Goal: Task Accomplishment & Management: Manage account settings

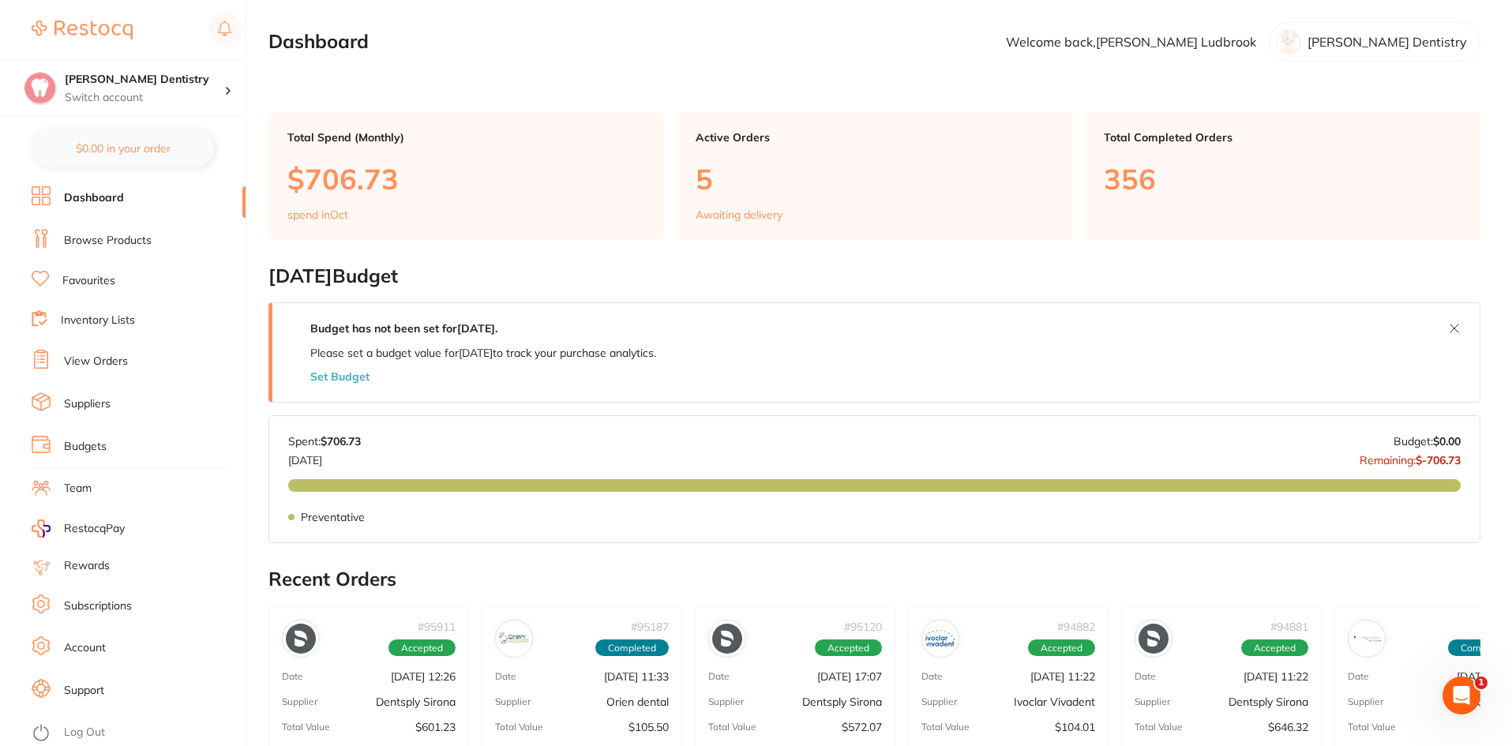
click at [107, 356] on link "View Orders" at bounding box center [96, 362] width 64 height 16
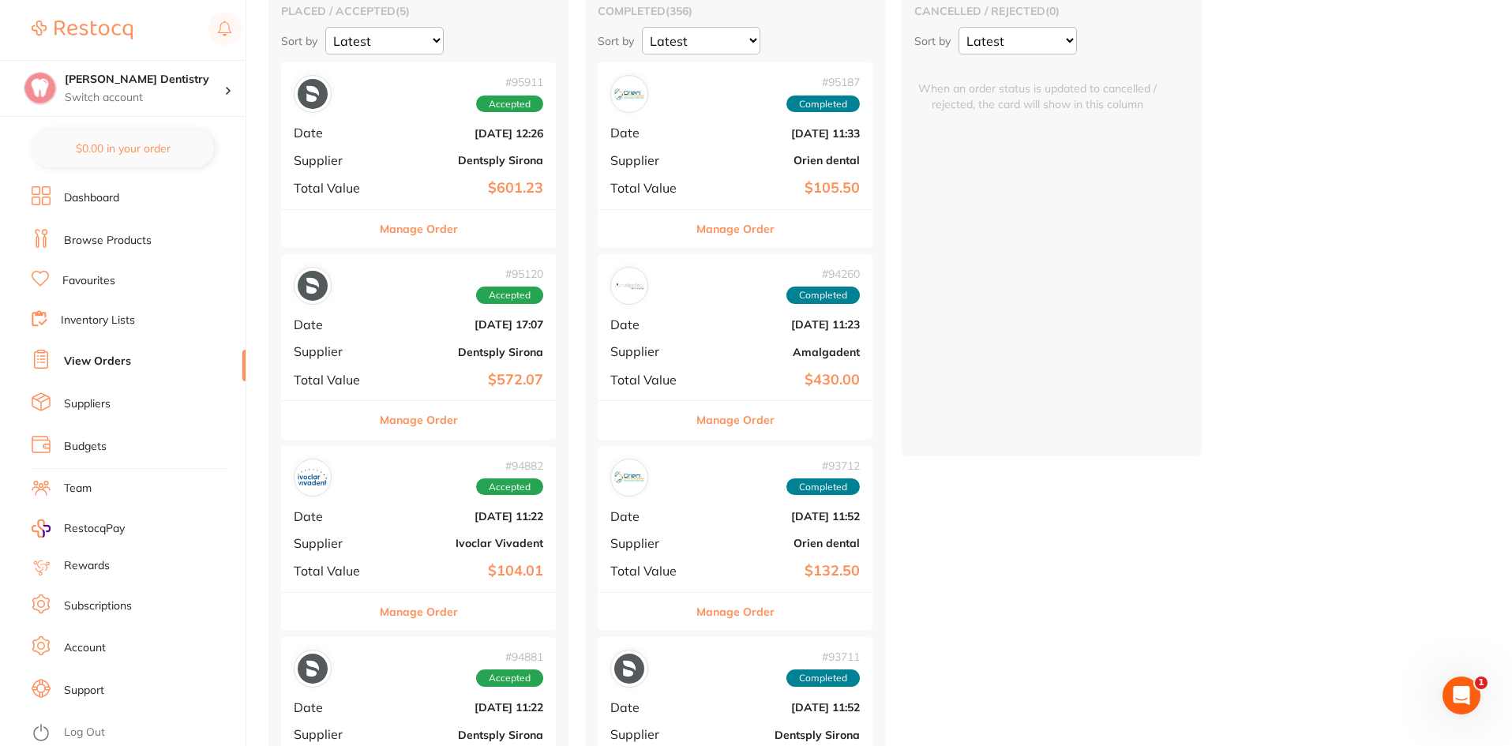
scroll to position [316, 0]
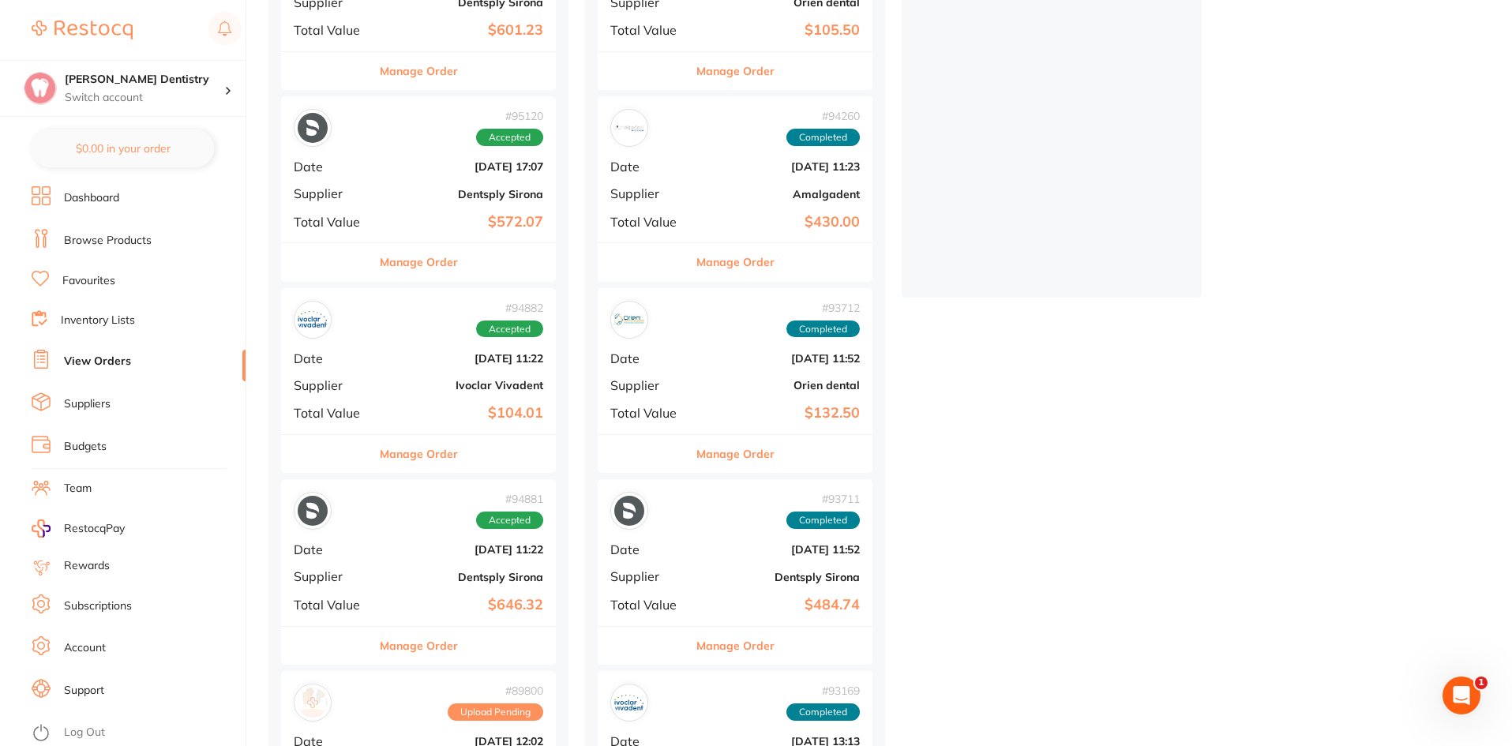
click at [416, 646] on button "Manage Order" at bounding box center [419, 646] width 78 height 38
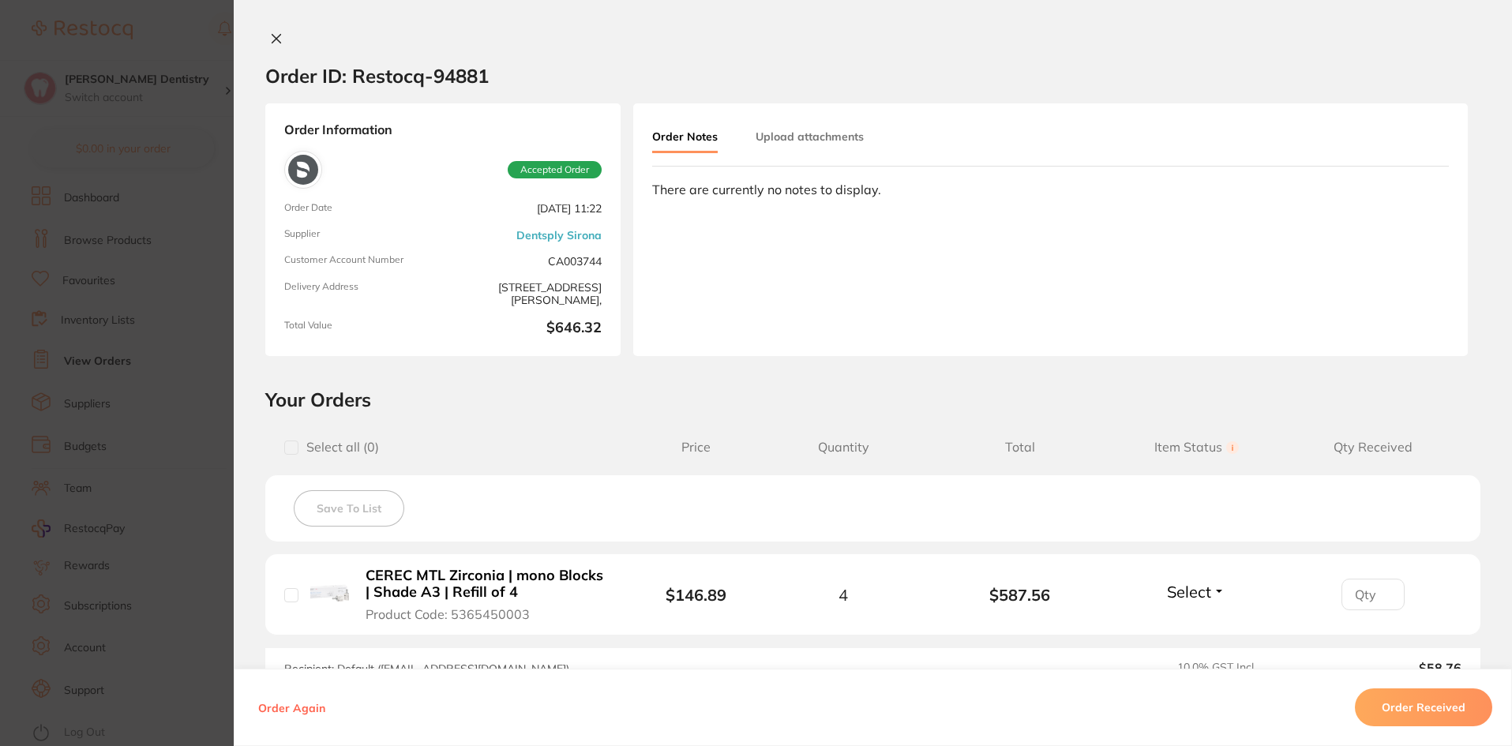
click at [1412, 704] on button "Order Received" at bounding box center [1423, 707] width 137 height 38
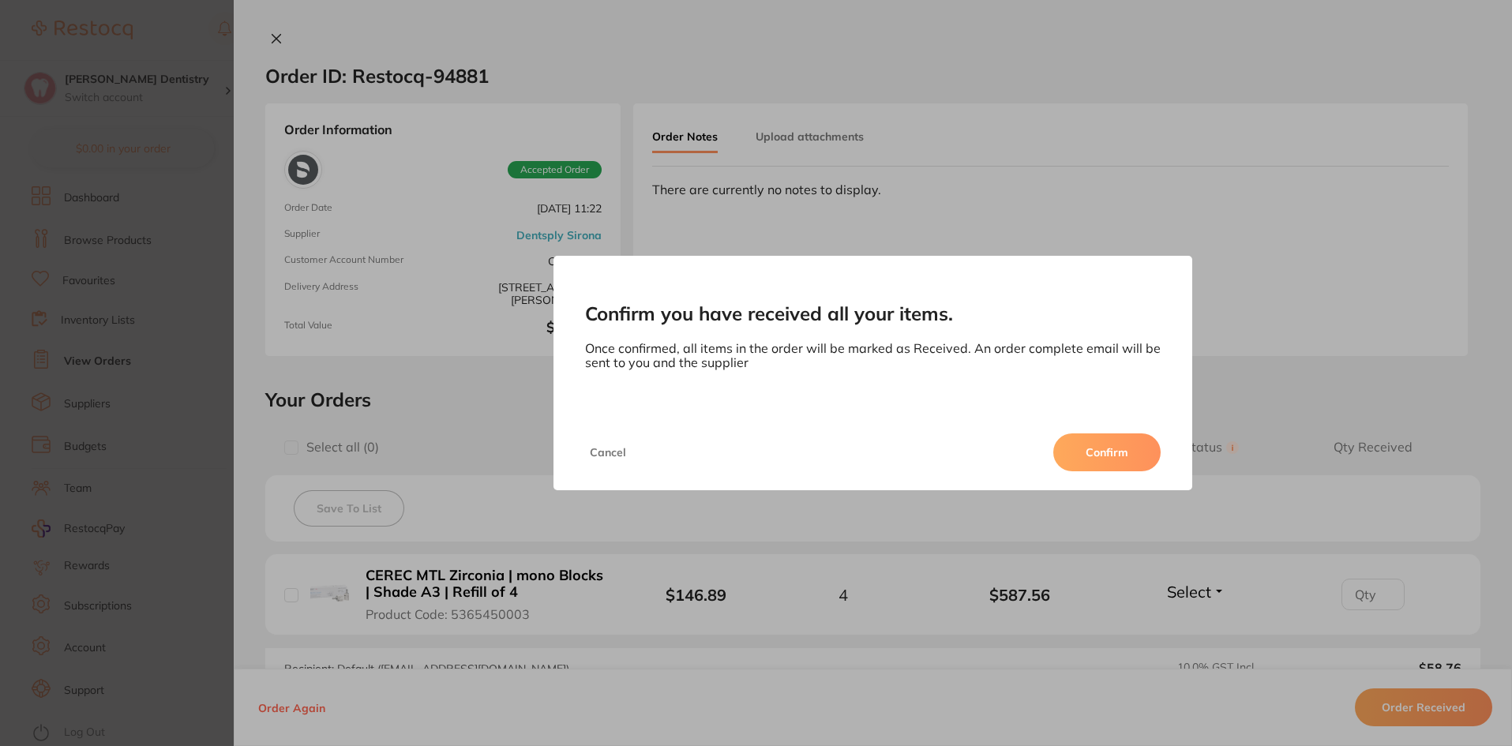
click at [1108, 446] on button "Confirm" at bounding box center [1106, 452] width 107 height 38
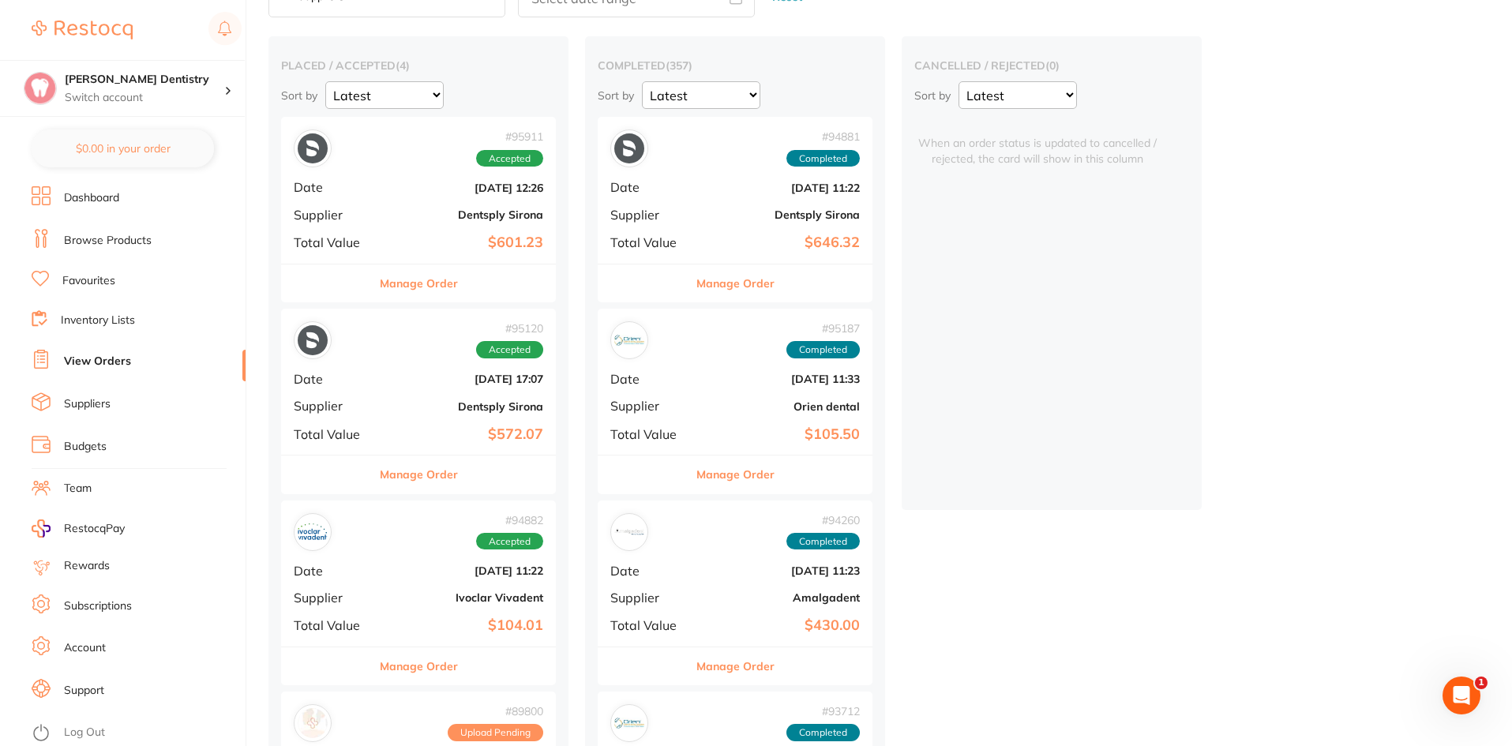
scroll to position [79, 0]
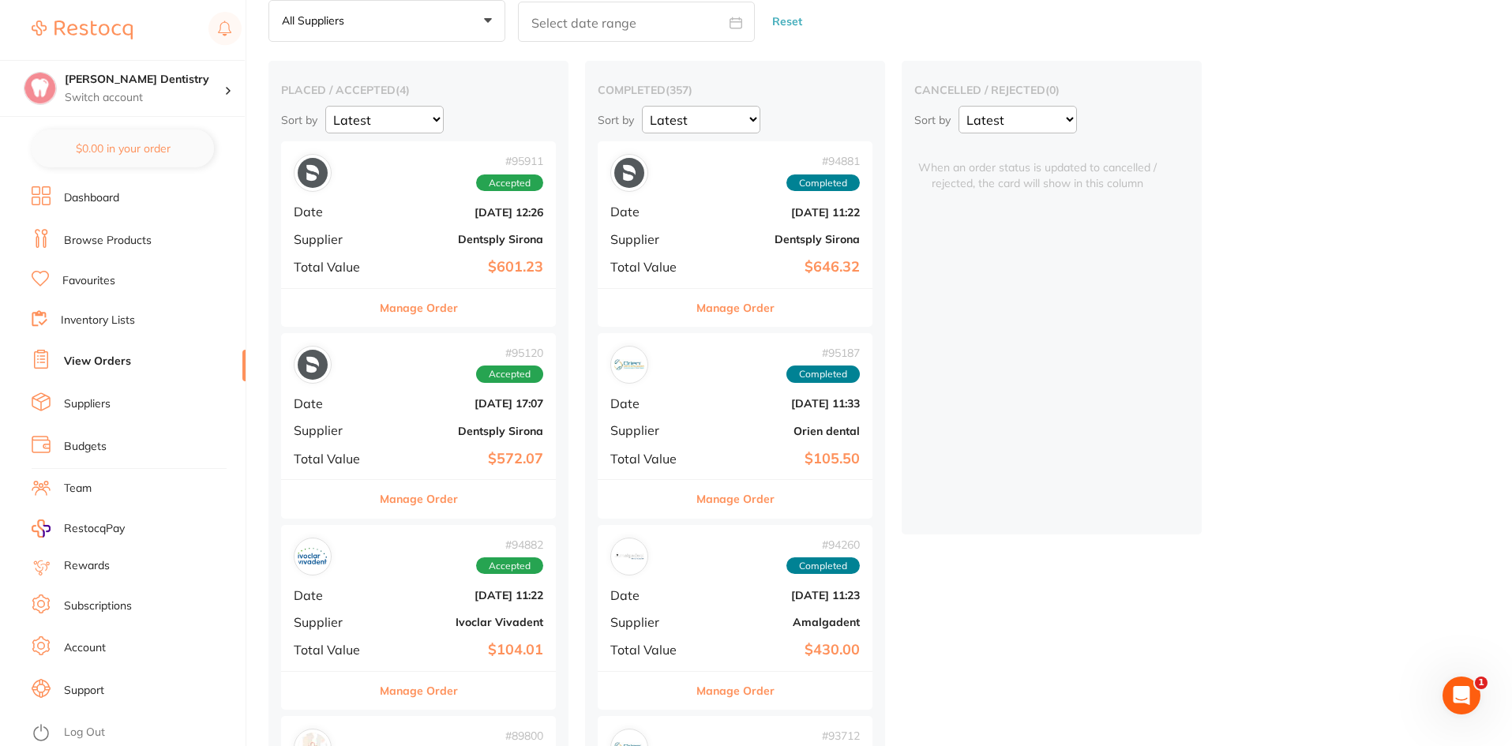
click at [422, 497] on button "Manage Order" at bounding box center [419, 499] width 78 height 38
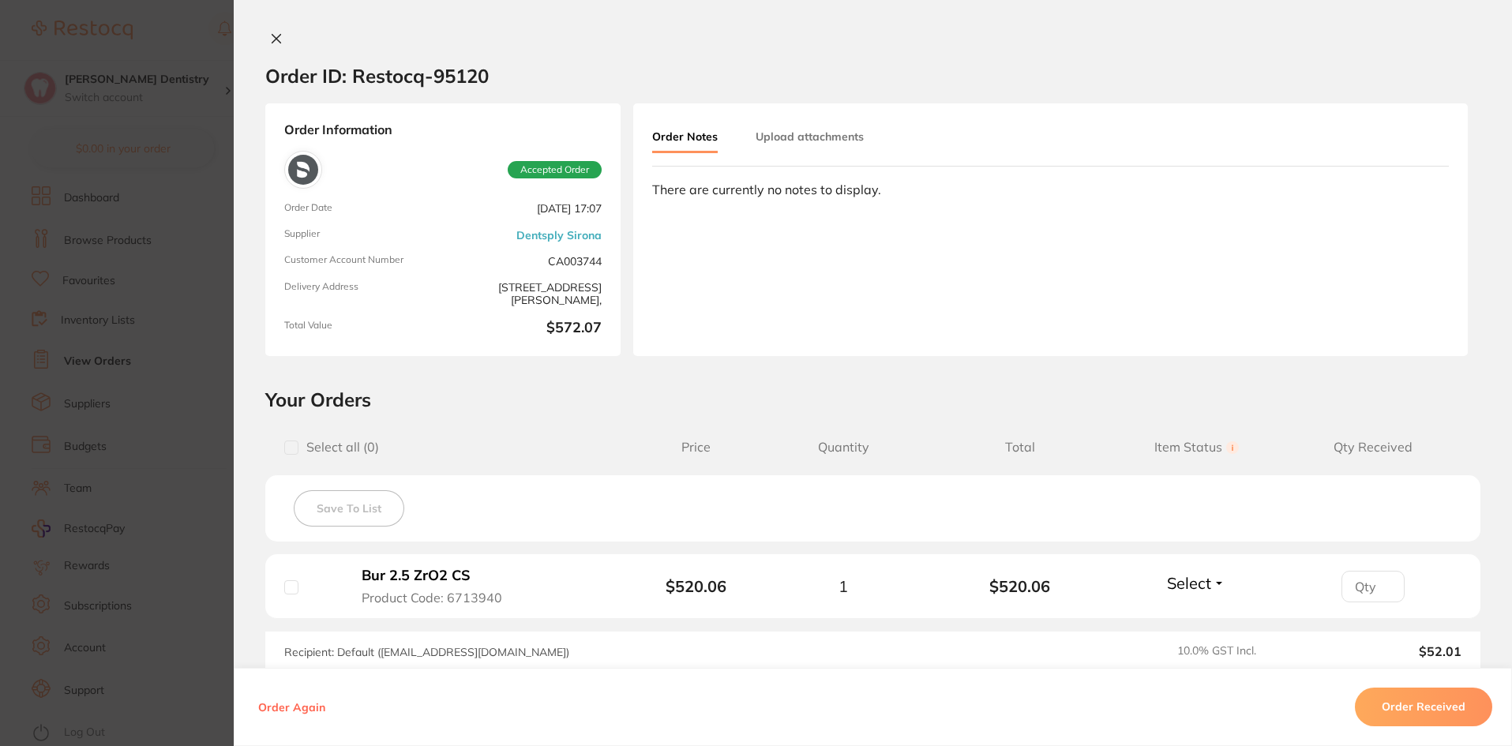
click at [277, 44] on icon at bounding box center [276, 38] width 13 height 13
